Goal: Task Accomplishment & Management: Complete application form

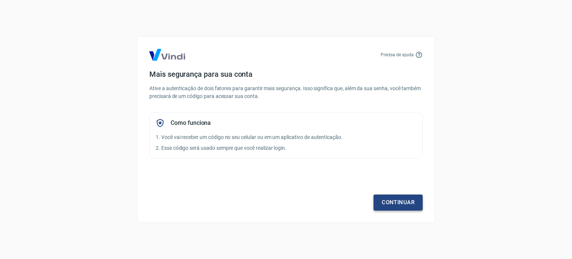
click at [398, 201] on link "Continuar" at bounding box center [397, 202] width 49 height 16
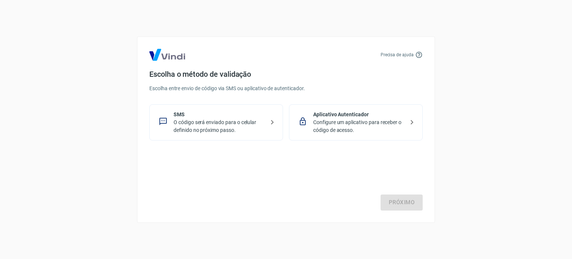
click at [220, 123] on p "O código será enviado para o celular definido no próximo passo." at bounding box center [218, 126] width 91 height 16
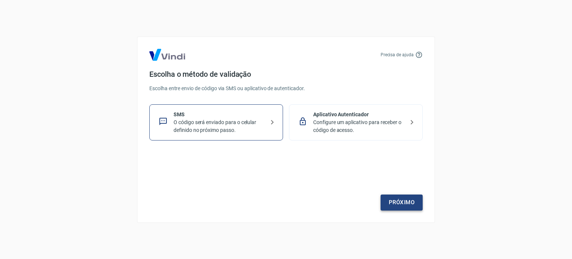
click at [397, 203] on link "Próximo" at bounding box center [401, 202] width 42 height 16
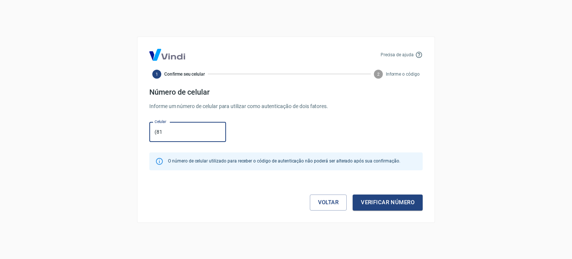
type input "(81) 98872-1913"
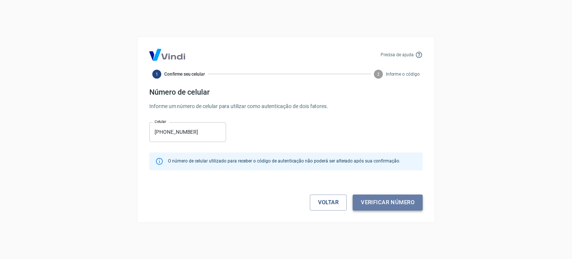
click at [374, 203] on button "Verificar número" at bounding box center [387, 202] width 70 height 16
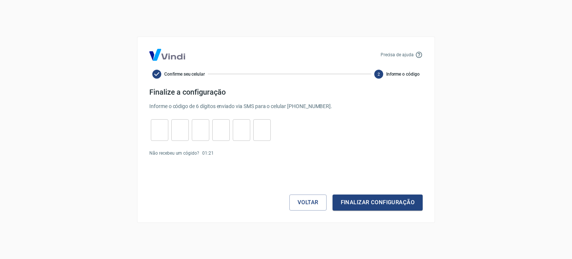
click at [164, 134] on input "tel" at bounding box center [159, 130] width 17 height 16
type input "3"
type input "6"
type input "1"
type input "6"
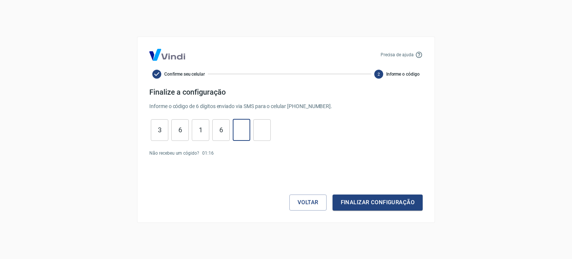
type input "2"
type input "1"
click at [370, 201] on button "Finalizar configuração" at bounding box center [377, 202] width 90 height 16
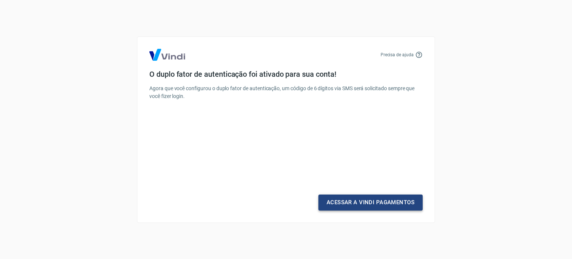
click at [343, 205] on link "Acessar a Vindi Pagamentos" at bounding box center [370, 202] width 104 height 16
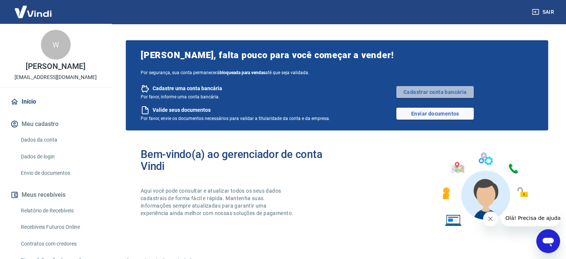
click at [406, 93] on link "Cadastrar conta bancária" at bounding box center [434, 92] width 77 height 12
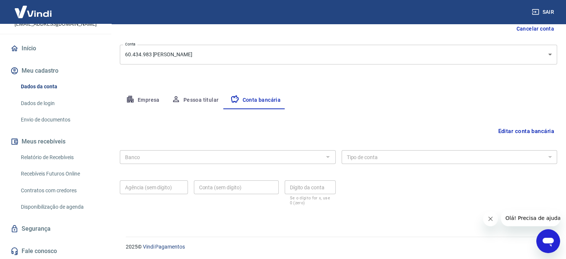
scroll to position [80, 0]
click at [526, 131] on button "Editar conta bancária" at bounding box center [526, 131] width 62 height 14
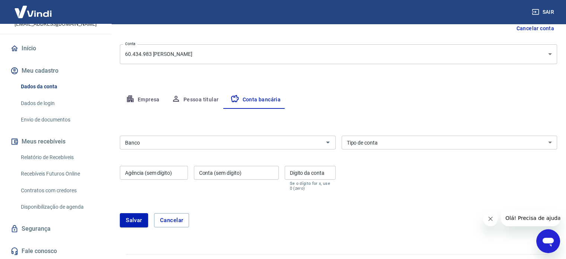
click at [201, 138] on input "Banco" at bounding box center [221, 142] width 199 height 9
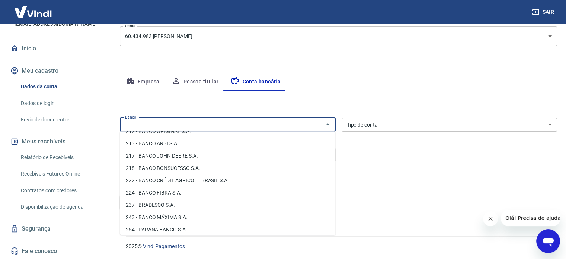
scroll to position [521, 0]
click at [211, 189] on li "237 - BRADESCO S.A." at bounding box center [227, 192] width 215 height 12
type input "237 - BRADESCO S.A."
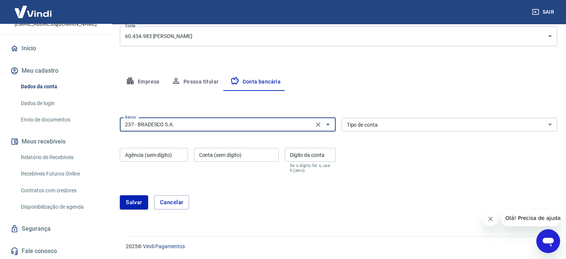
click at [284, 123] on input "237 - BRADESCO S.A." at bounding box center [216, 124] width 189 height 9
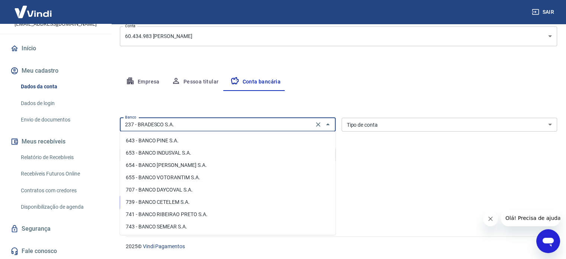
scroll to position [1117, 0]
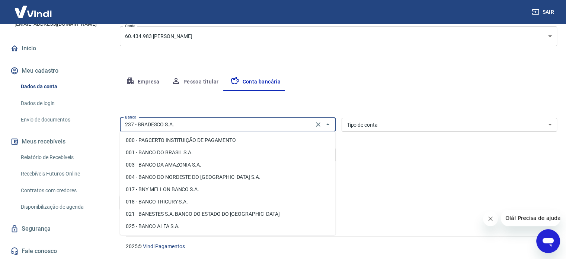
click at [189, 126] on input "237 - BRADESCO S.A." at bounding box center [216, 124] width 189 height 9
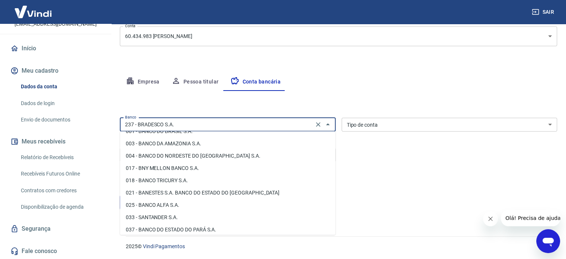
scroll to position [0, 0]
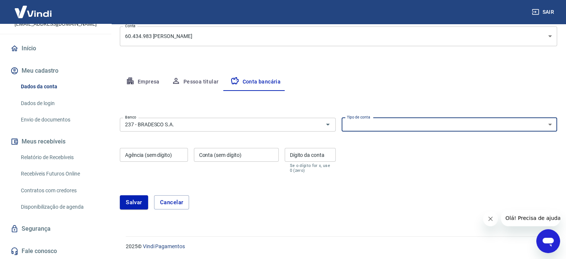
click at [375, 128] on select "Conta Corrente Conta Poupança" at bounding box center [450, 125] width 216 height 14
select select "1"
click at [342, 118] on select "Conta Corrente Conta Poupança" at bounding box center [450, 125] width 216 height 14
click at [150, 155] on input "Agência (sem dígito)" at bounding box center [154, 155] width 68 height 14
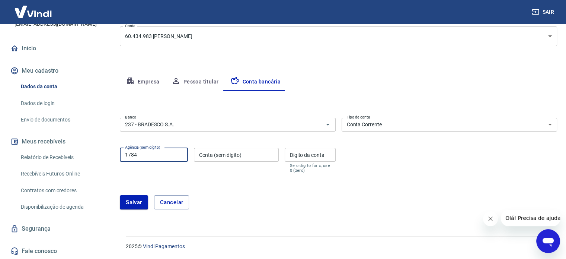
type input "1784"
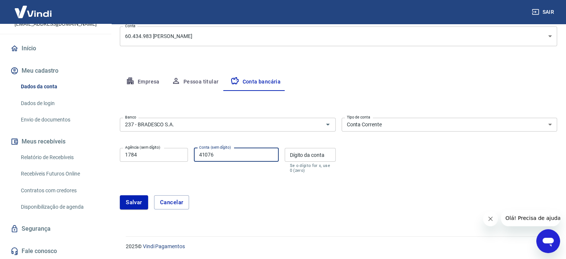
type input "41076"
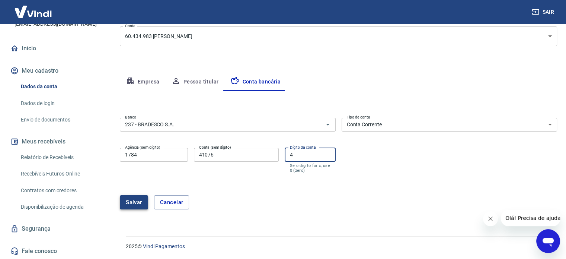
type input "4"
click at [132, 202] on button "Salvar" at bounding box center [134, 202] width 28 height 14
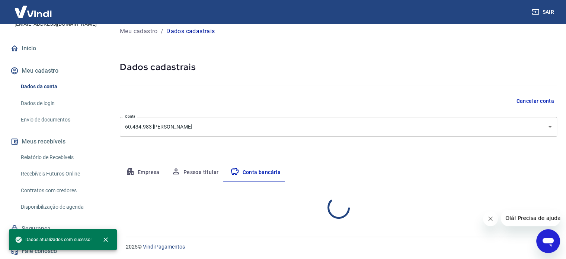
select select "1"
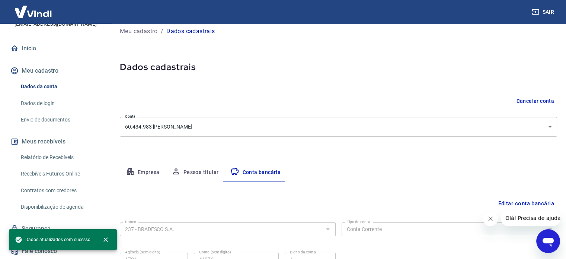
scroll to position [80, 0]
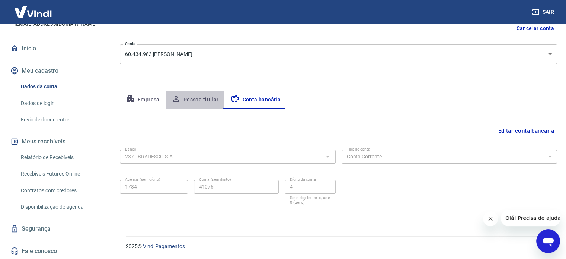
click at [202, 100] on button "Pessoa titular" at bounding box center [195, 100] width 59 height 18
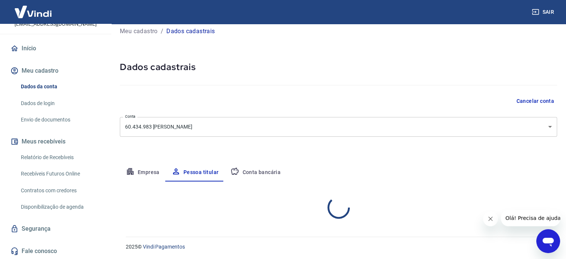
scroll to position [39, 0]
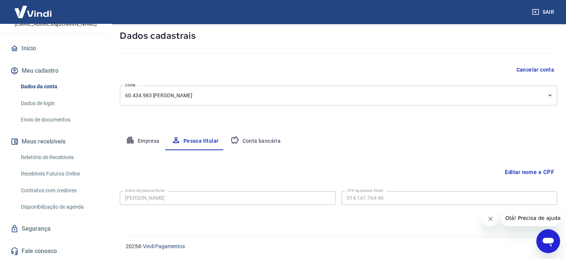
click at [148, 138] on button "Empresa" at bounding box center [143, 141] width 46 height 18
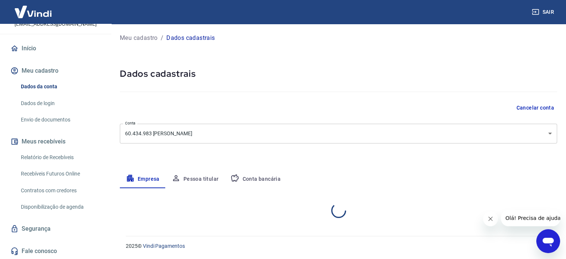
scroll to position [0, 0]
select select "PE"
select select "business"
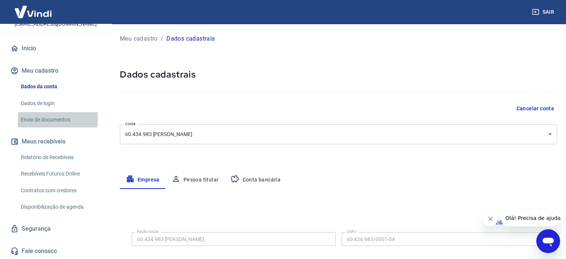
click at [40, 118] on link "Envio de documentos" at bounding box center [60, 119] width 84 height 15
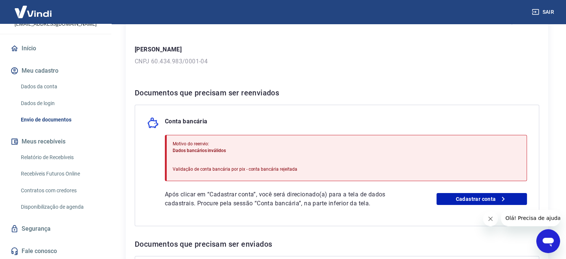
scroll to position [112, 0]
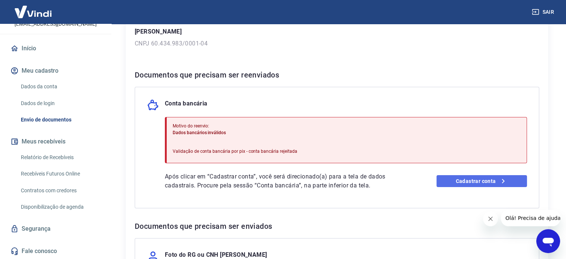
click at [464, 181] on link "Cadastrar conta" at bounding box center [481, 181] width 90 height 12
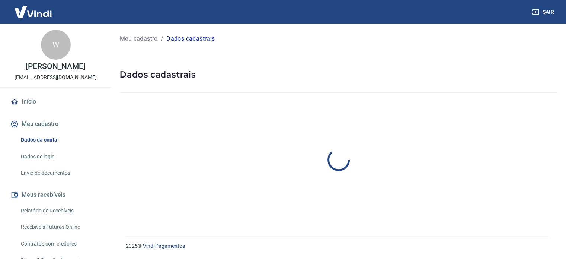
select select "PE"
select select "business"
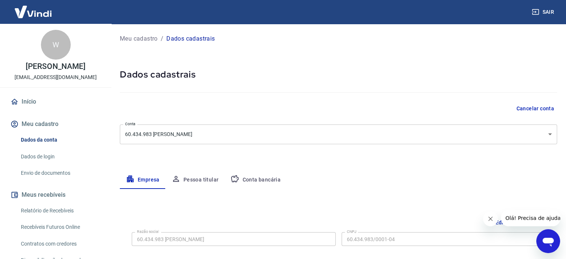
click at [206, 177] on button "Pessoa titular" at bounding box center [195, 180] width 59 height 18
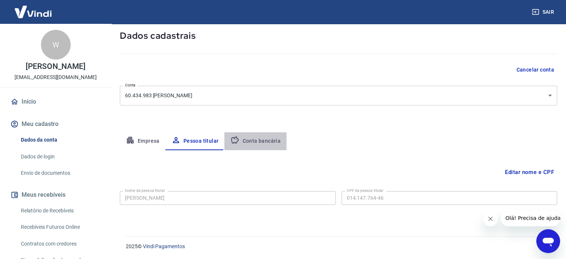
click at [263, 144] on button "Conta bancária" at bounding box center [255, 141] width 62 height 18
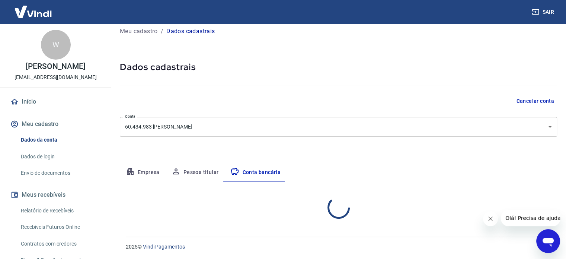
select select "1"
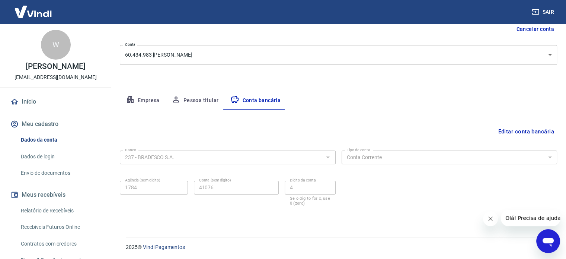
scroll to position [80, 0]
click at [525, 129] on button "Editar conta bancária" at bounding box center [526, 131] width 62 height 14
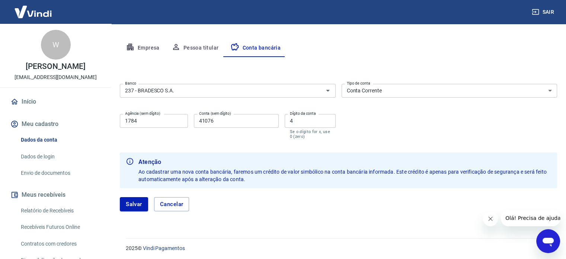
scroll to position [134, 0]
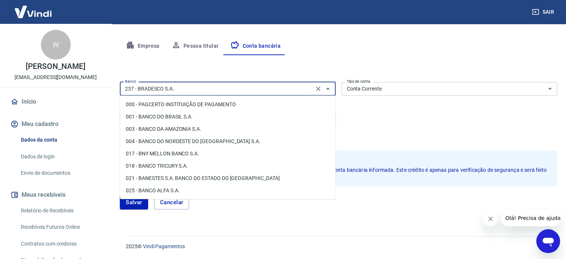
click at [274, 85] on input "237 - BRADESCO S.A." at bounding box center [216, 88] width 189 height 9
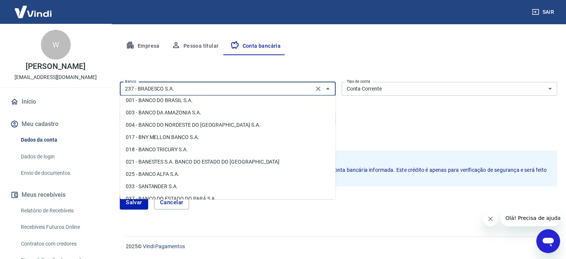
scroll to position [0, 0]
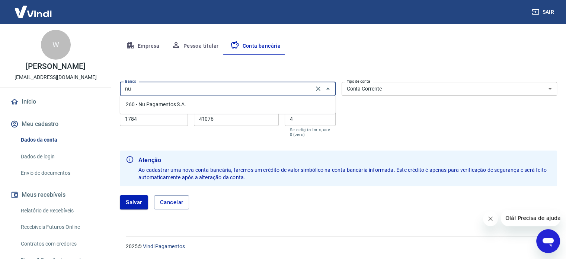
type input "n"
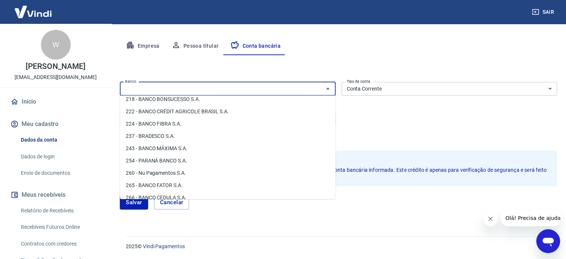
scroll to position [558, 0]
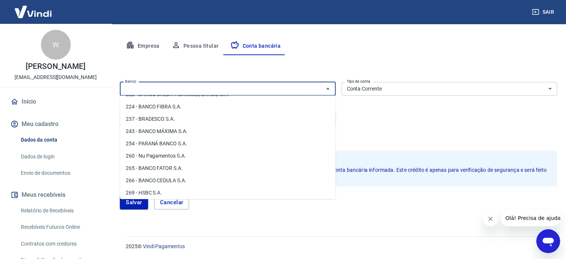
click at [172, 159] on li "260 - Nu Pagamentos S.A." at bounding box center [227, 156] width 215 height 12
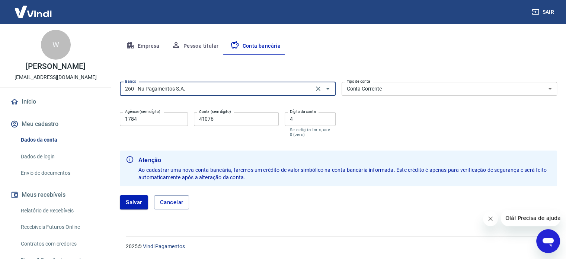
type input "260 - Nu Pagamentos S.A."
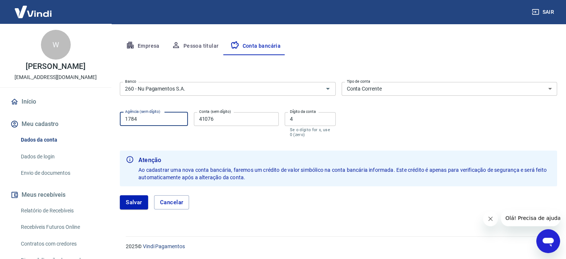
click at [161, 124] on input "1784" at bounding box center [154, 119] width 68 height 14
drag, startPoint x: 155, startPoint y: 123, endPoint x: 95, endPoint y: 124, distance: 59.5
type input "0001"
type input "852142382"
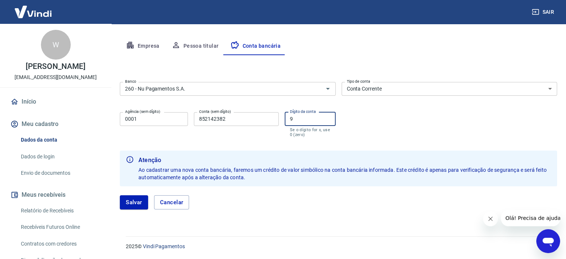
type input "9"
click at [137, 200] on button "Salvar" at bounding box center [134, 202] width 28 height 14
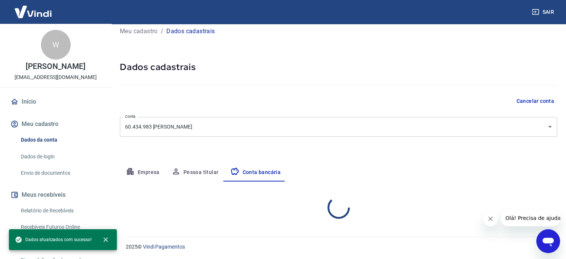
select select "1"
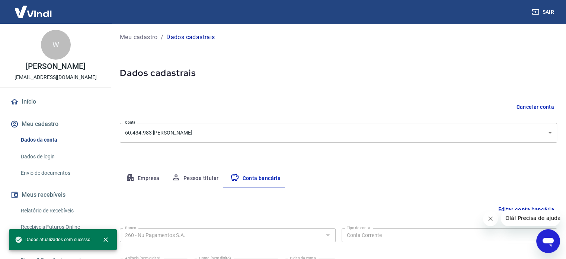
scroll to position [0, 0]
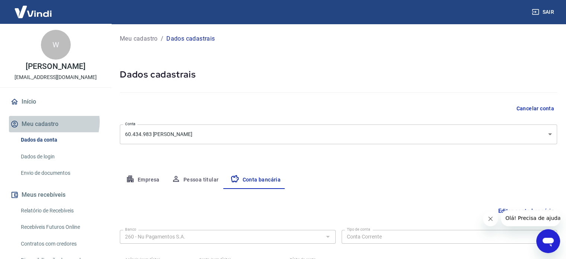
click at [54, 122] on button "Meu cadastro" at bounding box center [55, 124] width 93 height 16
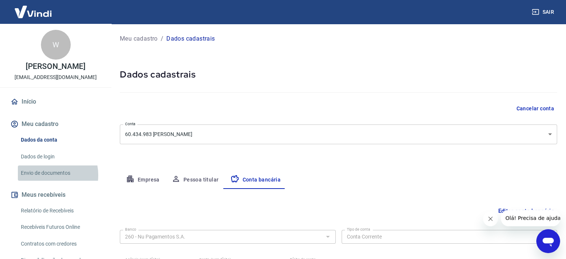
click at [46, 175] on link "Envio de documentos" at bounding box center [60, 172] width 84 height 15
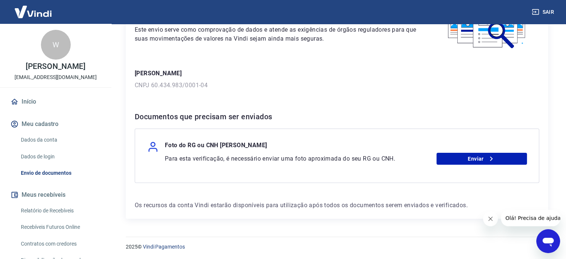
scroll to position [70, 0]
click at [457, 157] on link "Enviar" at bounding box center [481, 158] width 90 height 12
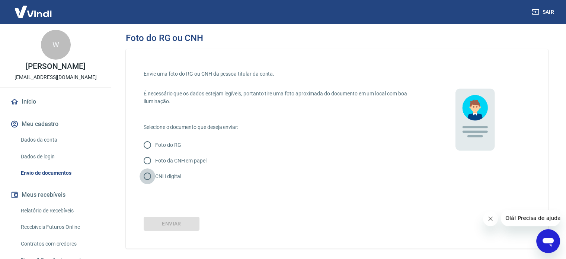
click at [148, 176] on input "CNH digital" at bounding box center [148, 176] width 16 height 16
radio input "true"
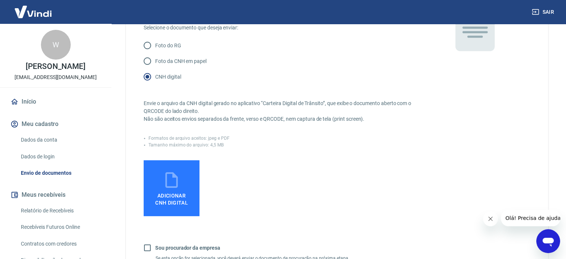
scroll to position [149, 0]
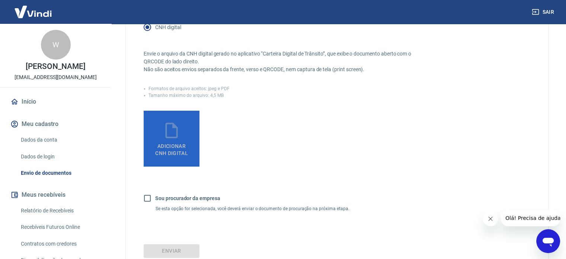
click at [179, 134] on icon at bounding box center [171, 130] width 19 height 19
click at [0, 0] on input "Adicionar CNH Digital" at bounding box center [0, 0] width 0 height 0
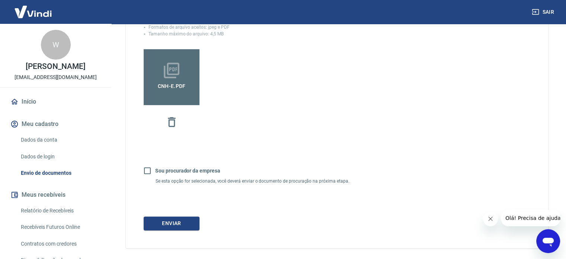
scroll to position [223, 0]
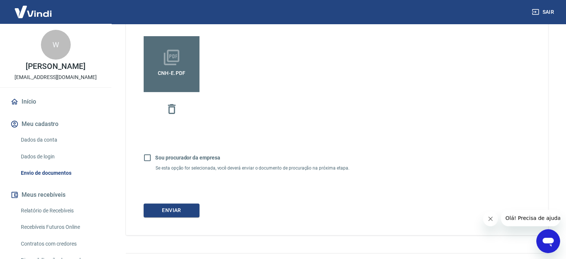
click at [146, 158] on input "Sou procurador da empresa" at bounding box center [148, 158] width 16 height 16
click at [151, 157] on input "Sou procurador da empresa" at bounding box center [148, 158] width 16 height 16
checkbox input "false"
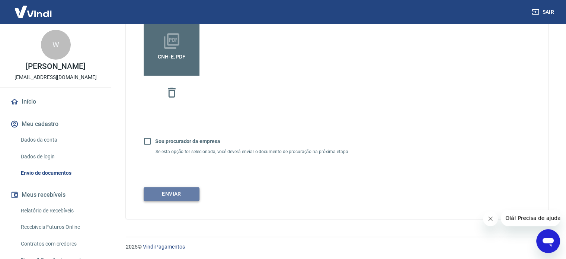
click at [176, 193] on button "Enviar" at bounding box center [172, 194] width 56 height 14
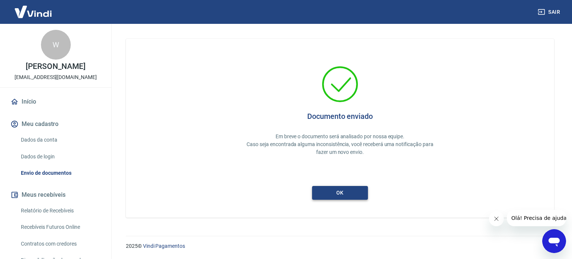
click at [337, 192] on button "ok" at bounding box center [340, 193] width 56 height 14
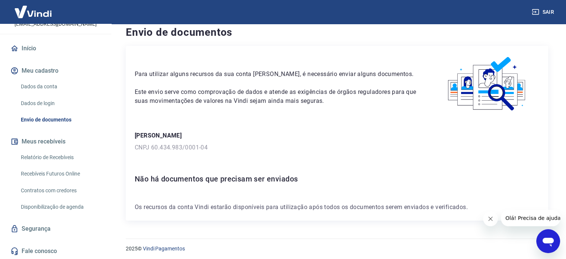
scroll to position [10, 0]
